Goal: Task Accomplishment & Management: Complete application form

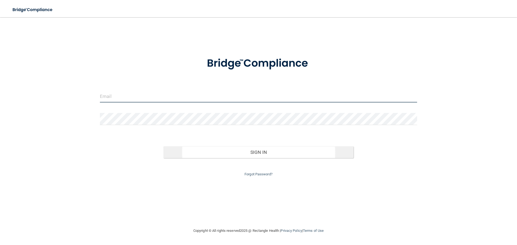
type input "[PERSON_NAME][EMAIL_ADDRESS][DOMAIN_NAME]"
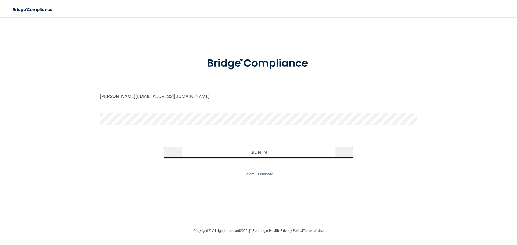
click at [209, 151] on button "Sign In" at bounding box center [259, 153] width 191 height 12
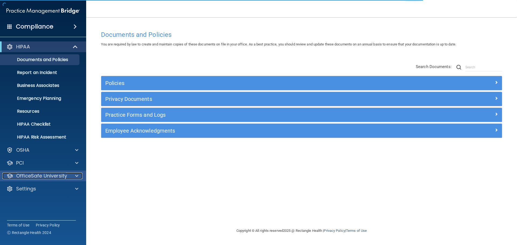
click at [39, 177] on p "OfficeSafe University" at bounding box center [41, 176] width 51 height 6
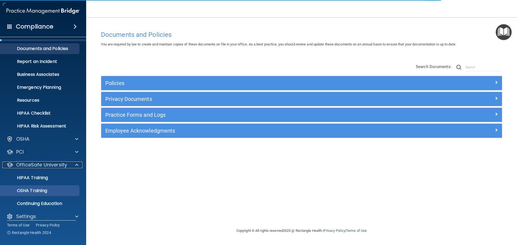
scroll to position [17, 0]
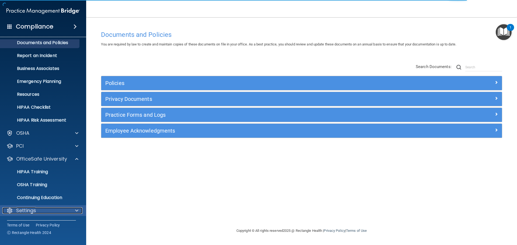
click at [36, 213] on p "Settings" at bounding box center [26, 211] width 20 height 6
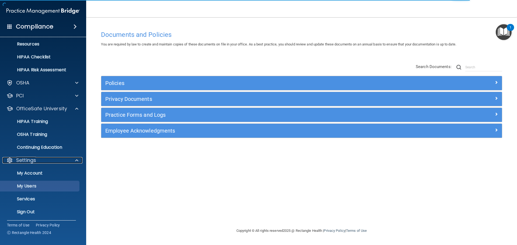
scroll to position [68, 0]
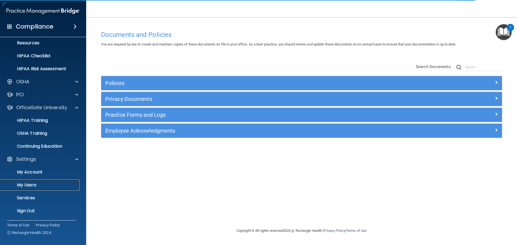
click at [33, 184] on p "My Users" at bounding box center [41, 185] width 74 height 5
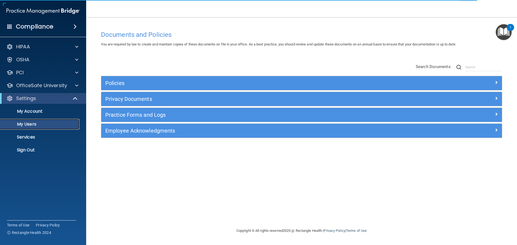
select select "20"
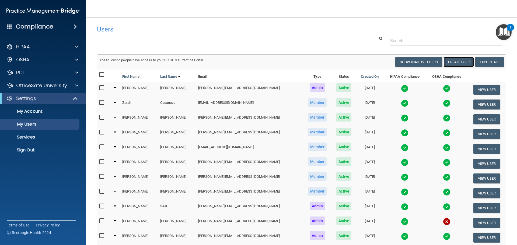
click at [455, 61] on button "Create User" at bounding box center [459, 62] width 30 height 10
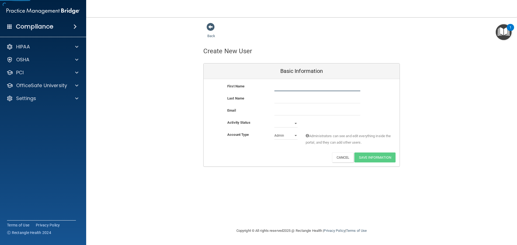
click at [283, 86] on input "text" at bounding box center [318, 87] width 86 height 8
type input "[PERSON_NAME] ([PERSON_NAME]) [PERSON_NAME]"
click at [285, 101] on input "text" at bounding box center [318, 99] width 86 height 8
drag, startPoint x: 310, startPoint y: 87, endPoint x: 295, endPoint y: 87, distance: 14.3
click at [295, 87] on input "[PERSON_NAME] ([PERSON_NAME]) [PERSON_NAME]" at bounding box center [318, 87] width 86 height 8
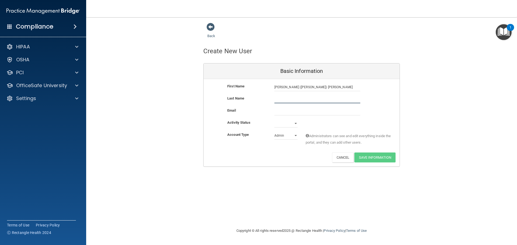
click at [286, 99] on input "text" at bounding box center [318, 99] width 86 height 8
paste input "[PERSON_NAME]"
type input "[PERSON_NAME]"
click at [305, 88] on input "[PERSON_NAME] ([PERSON_NAME]) [PERSON_NAME]" at bounding box center [318, 87] width 86 height 8
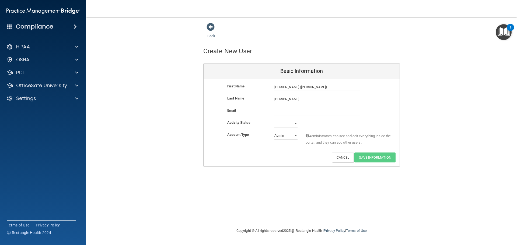
type input "[PERSON_NAME] ([PERSON_NAME])"
click at [282, 111] on input "email" at bounding box center [318, 112] width 86 height 8
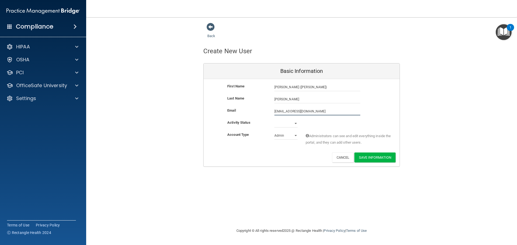
type input "[EMAIL_ADDRESS][DOMAIN_NAME]"
click at [288, 123] on select "Active Inactive" at bounding box center [286, 124] width 23 height 8
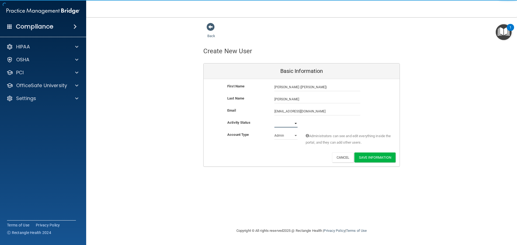
select select "active"
click at [275, 120] on select "Active Inactive" at bounding box center [286, 124] width 23 height 8
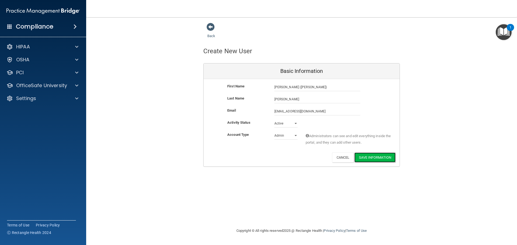
click at [374, 159] on button "Save Information" at bounding box center [375, 158] width 41 height 10
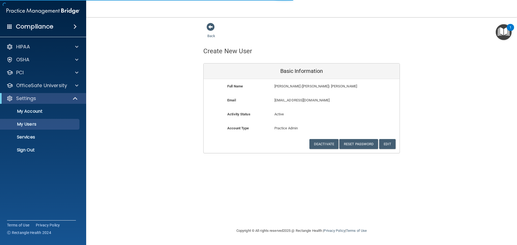
select select "20"
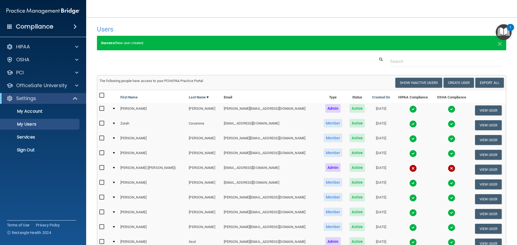
scroll to position [27, 0]
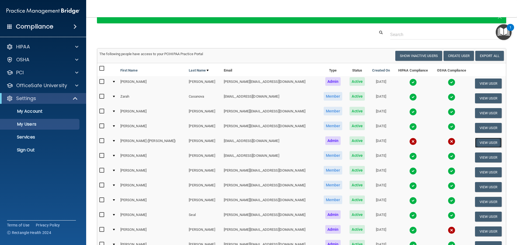
click at [476, 141] on button "View User" at bounding box center [488, 143] width 27 height 10
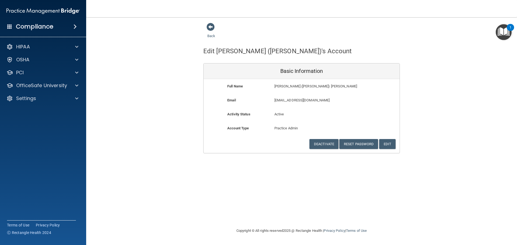
click at [14, 10] on img at bounding box center [42, 11] width 73 height 11
click at [22, 98] on p "Settings" at bounding box center [26, 98] width 20 height 6
click at [30, 151] on p "Sign Out" at bounding box center [41, 150] width 74 height 5
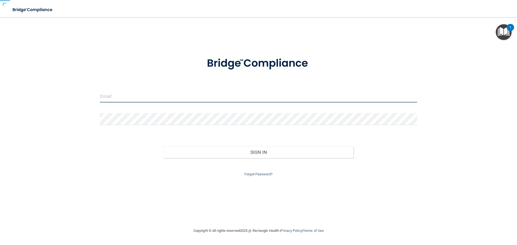
type input "[PERSON_NAME][EMAIL_ADDRESS][DOMAIN_NAME]"
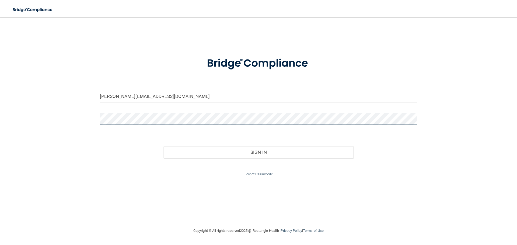
click at [100, 117] on div at bounding box center [259, 121] width 326 height 16
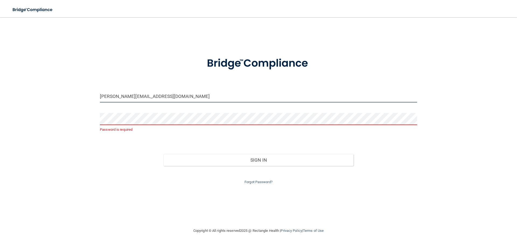
click at [161, 98] on input "[PERSON_NAME][EMAIL_ADDRESS][DOMAIN_NAME]" at bounding box center [258, 97] width 317 height 12
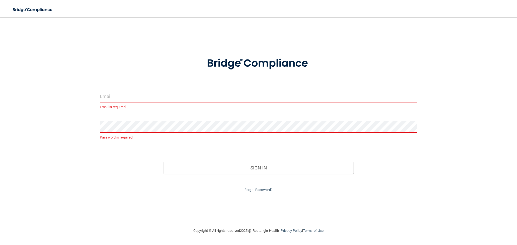
click at [145, 83] on form "Email is required Password is required Invalid email/password. You don't have p…" at bounding box center [258, 122] width 317 height 144
drag, startPoint x: 105, startPoint y: 99, endPoint x: 108, endPoint y: 98, distance: 4.1
click at [105, 99] on input "email" at bounding box center [258, 97] width 317 height 12
